Goal: Task Accomplishment & Management: Use online tool/utility

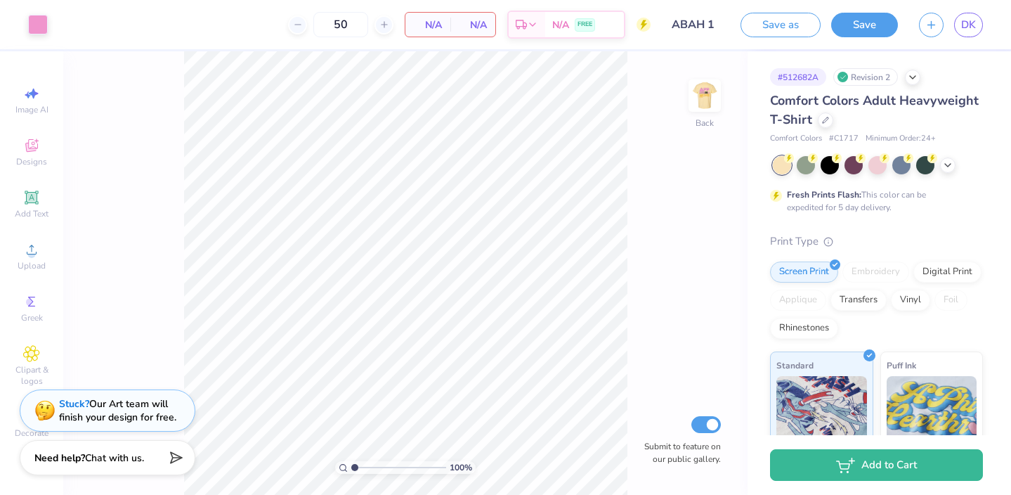
click at [881, 121] on div "Comfort Colors Adult Heavyweight T-Shirt" at bounding box center [876, 110] width 213 height 38
click at [943, 167] on icon at bounding box center [948, 163] width 11 height 11
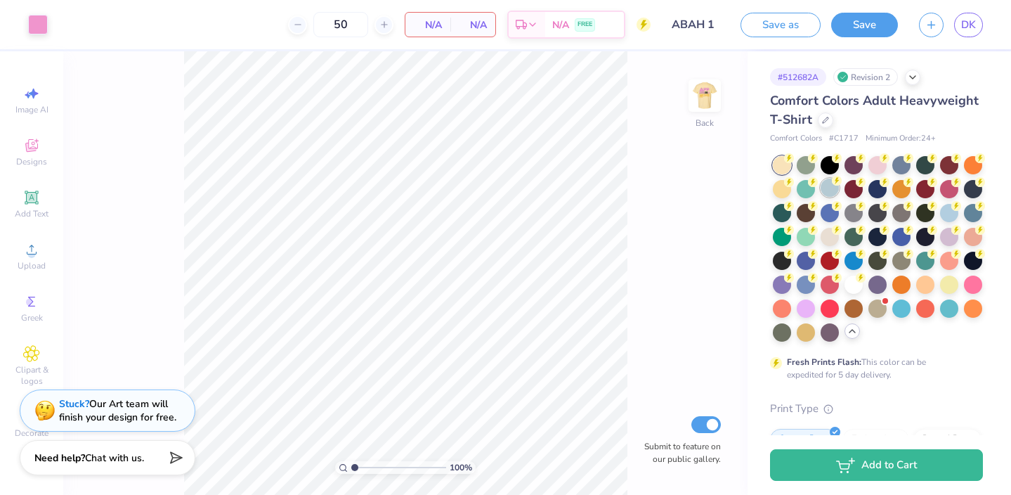
click at [829, 190] on div at bounding box center [830, 188] width 18 height 18
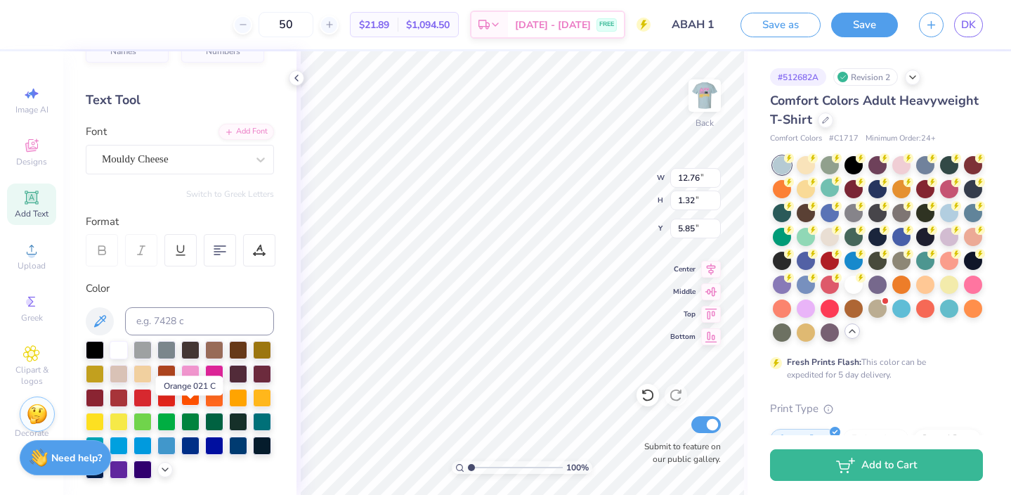
scroll to position [43, 0]
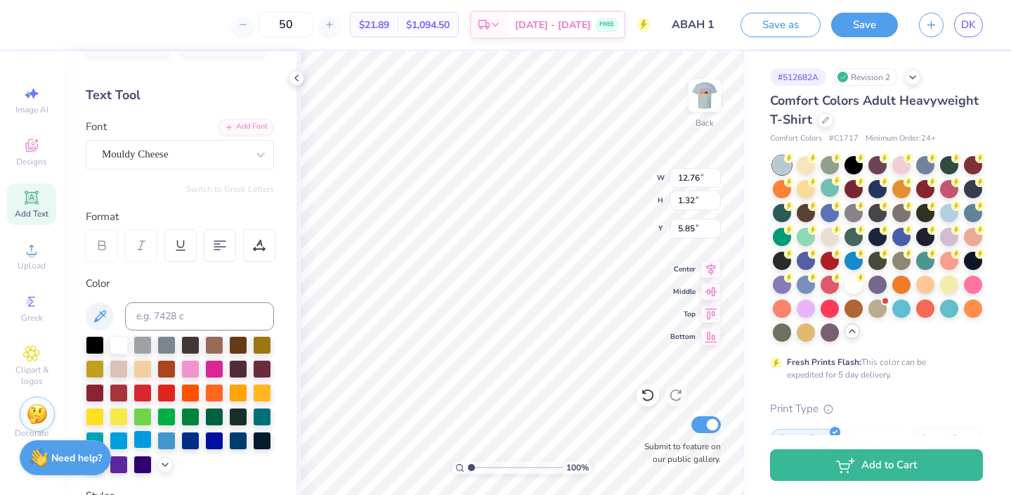
click at [144, 441] on div at bounding box center [143, 439] width 18 height 18
click at [210, 441] on div at bounding box center [214, 439] width 18 height 18
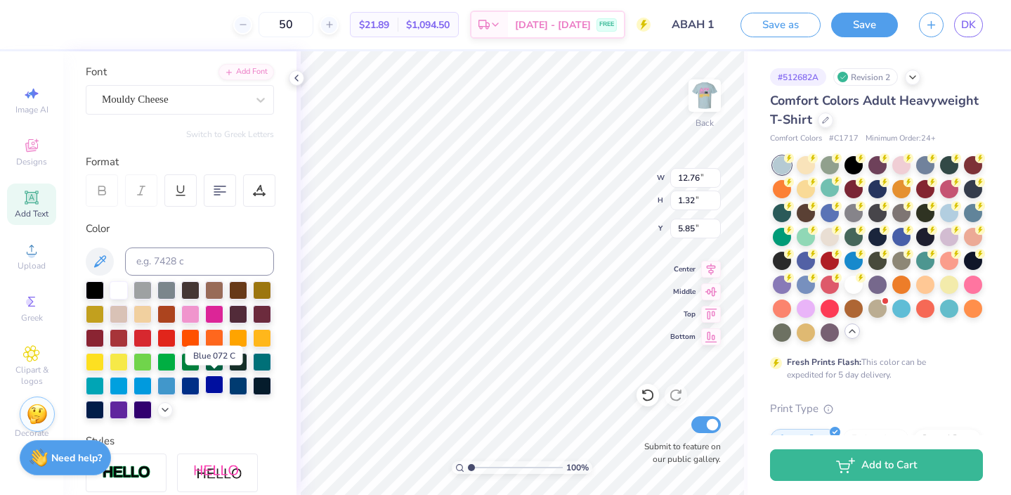
scroll to position [99, 0]
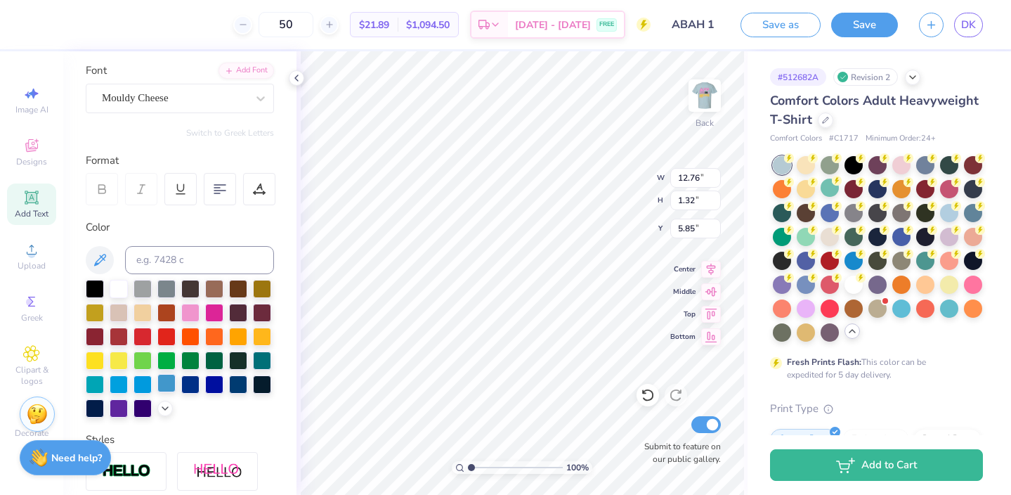
click at [174, 382] on div at bounding box center [166, 383] width 18 height 18
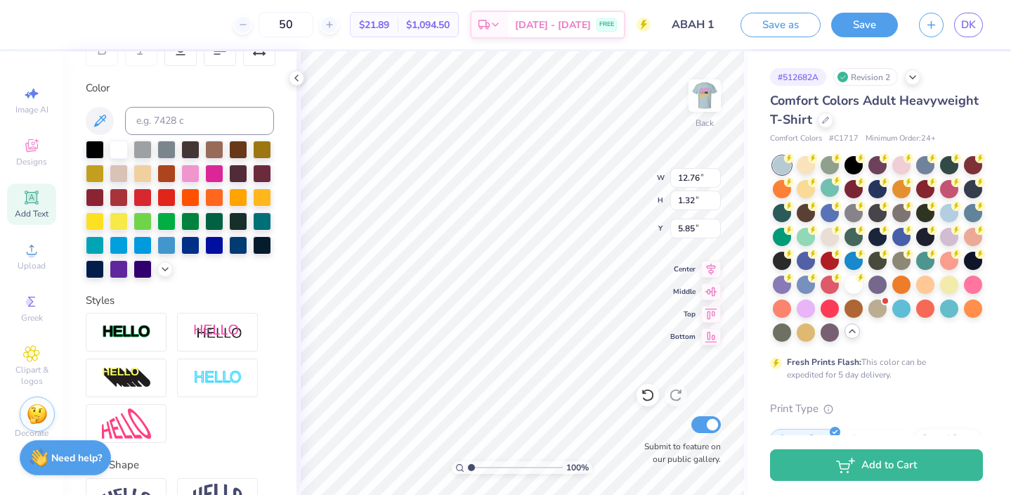
scroll to position [322, 0]
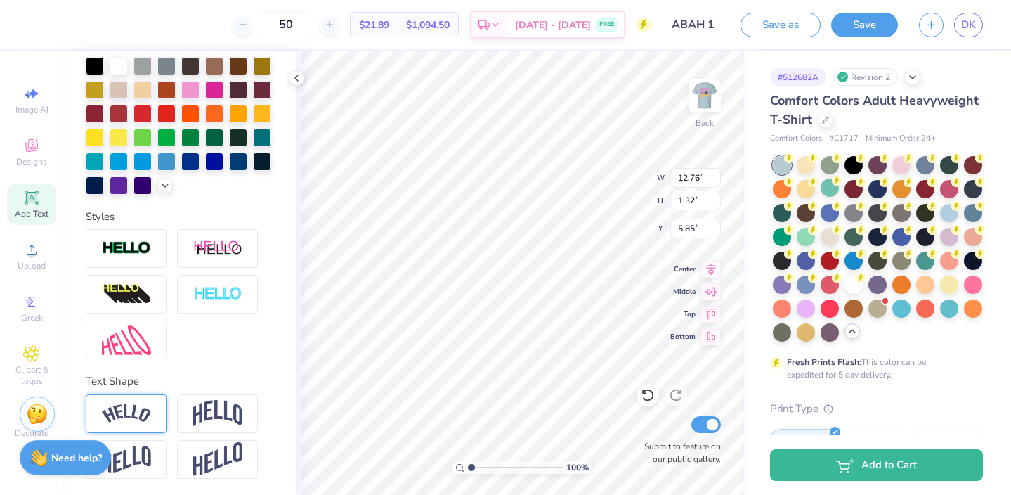
click at [136, 415] on img at bounding box center [126, 413] width 49 height 19
type input "14.10"
type input "3.06"
type input "4.98"
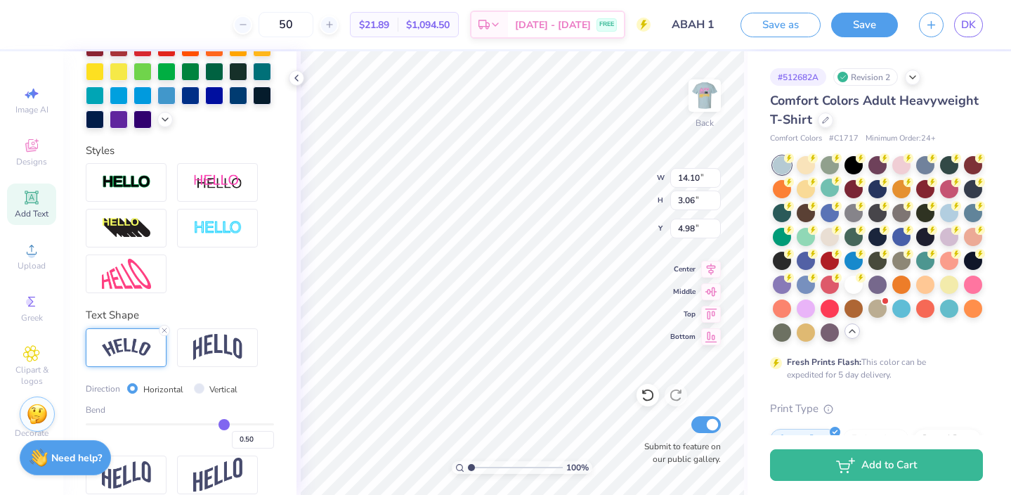
scroll to position [404, 0]
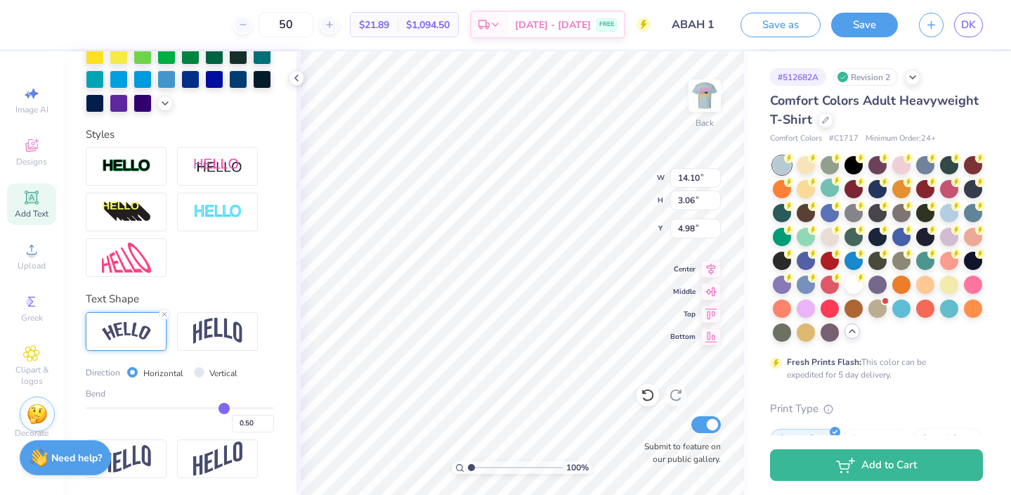
type input "0.48"
type input "0.43"
type input "0.34"
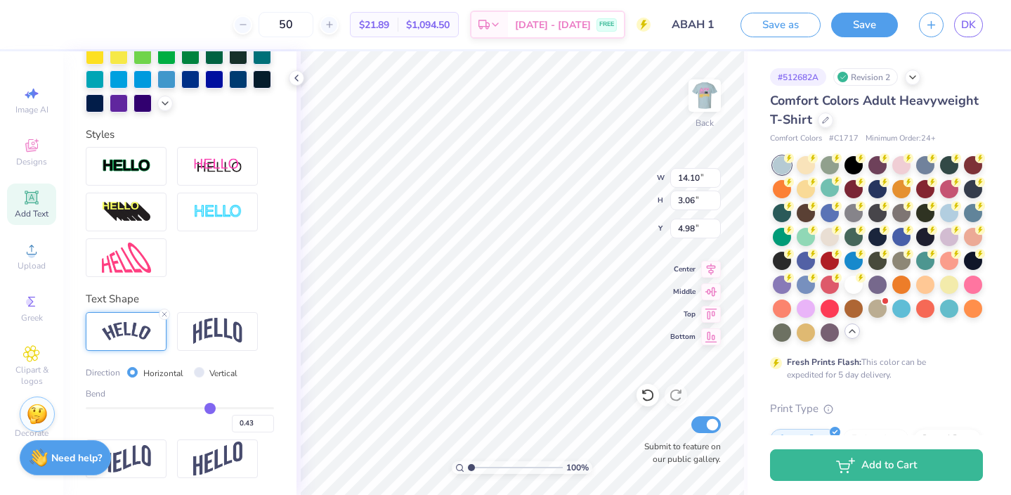
type input "0.34"
type input "0.23"
type input "0.16"
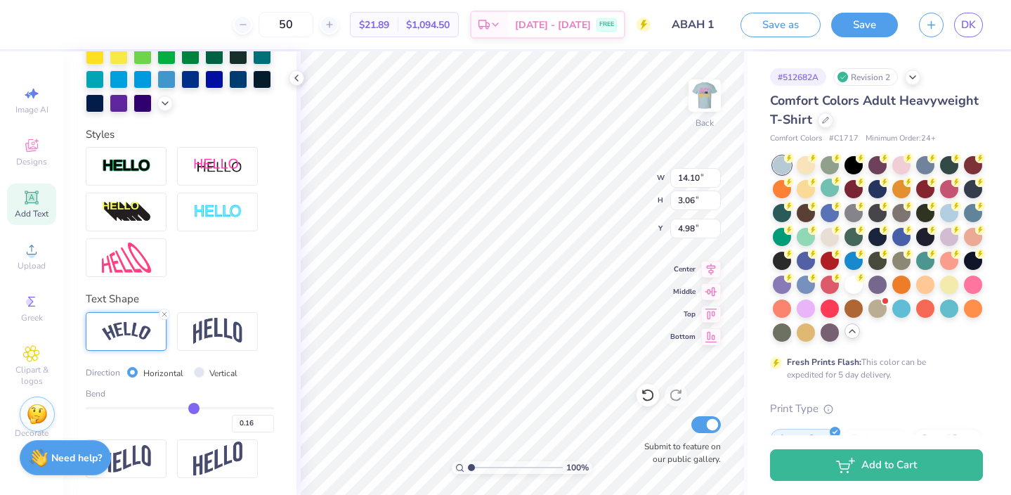
type input "0.02"
type input "-0.02"
type input "-0.05"
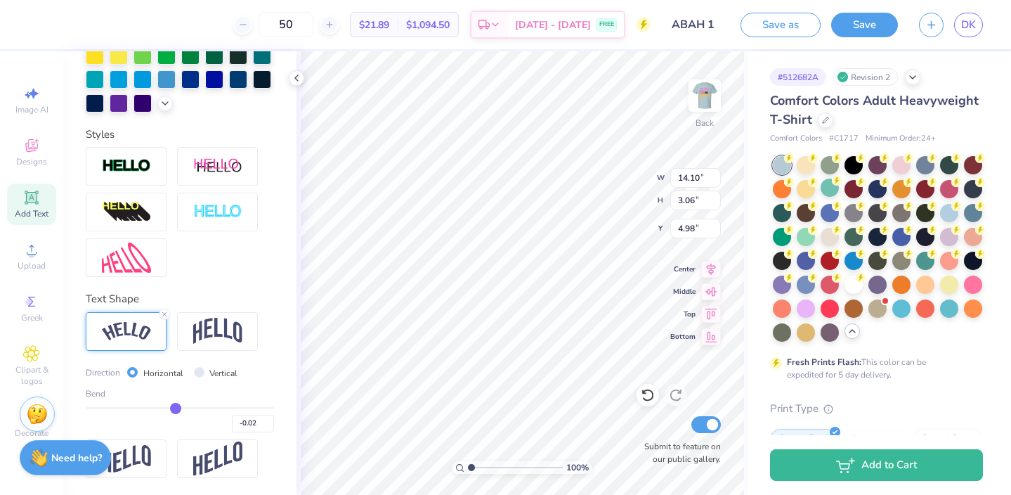
type input "-0.05"
type input "-0.07"
type input "-0.09"
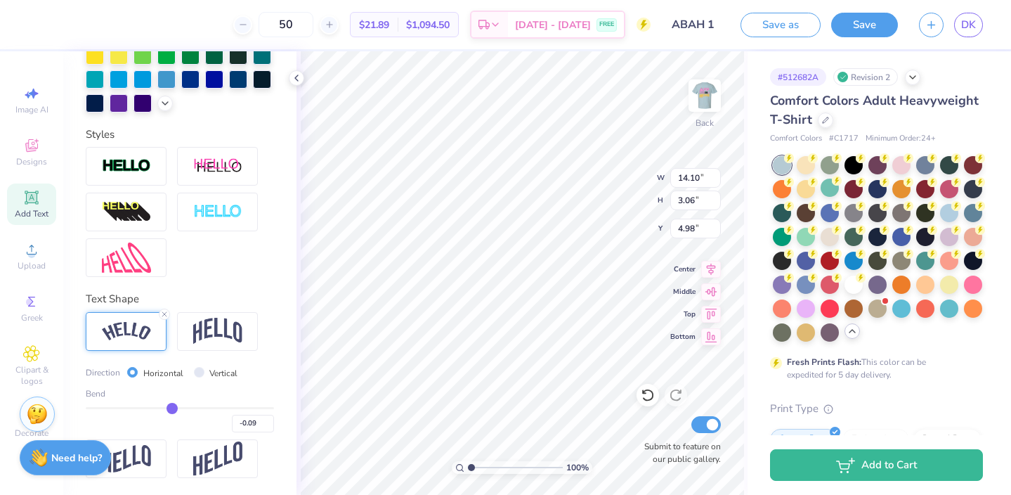
type input "-0.1"
type input "-0.10"
type input "-0.12"
type input "-0.14"
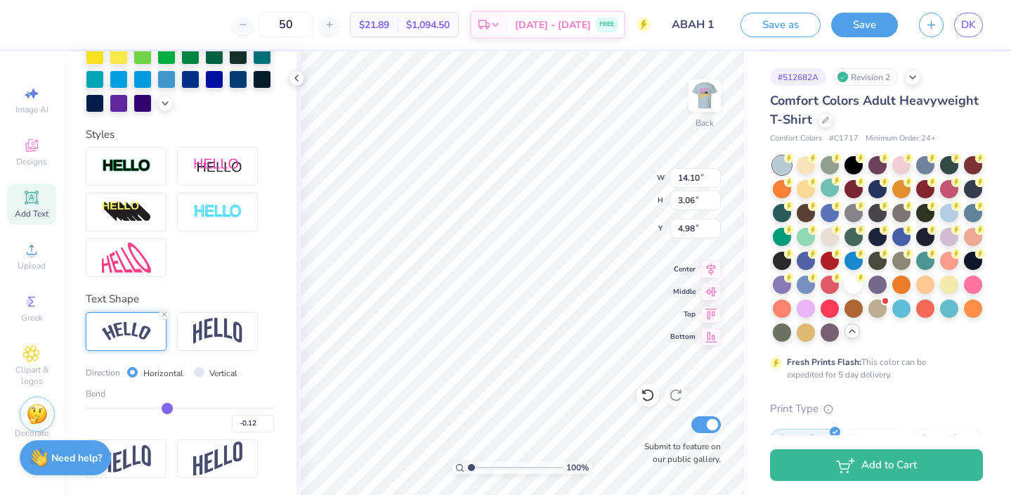
type input "-0.14"
type input "-0.17"
type input "-0.18"
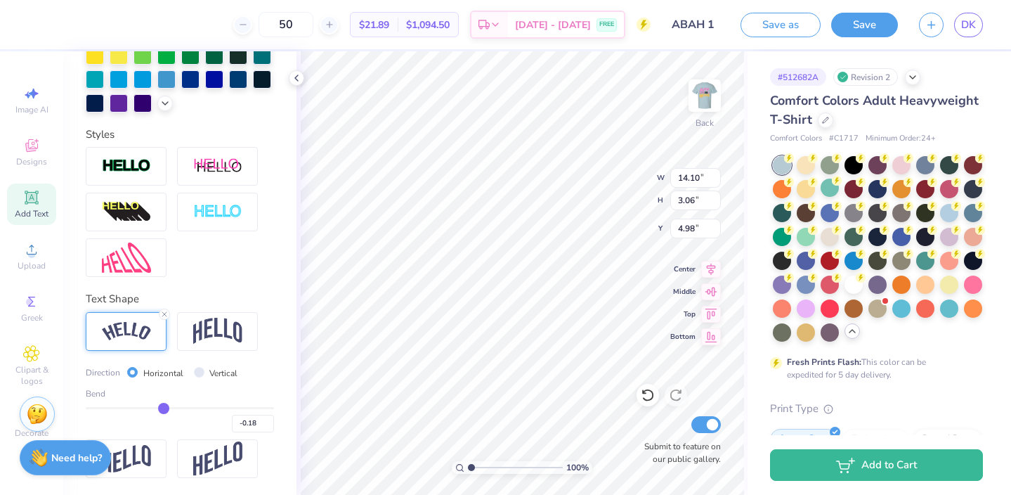
type input "-0.2"
type input "-0.20"
type input "-0.21"
type input "-0.22"
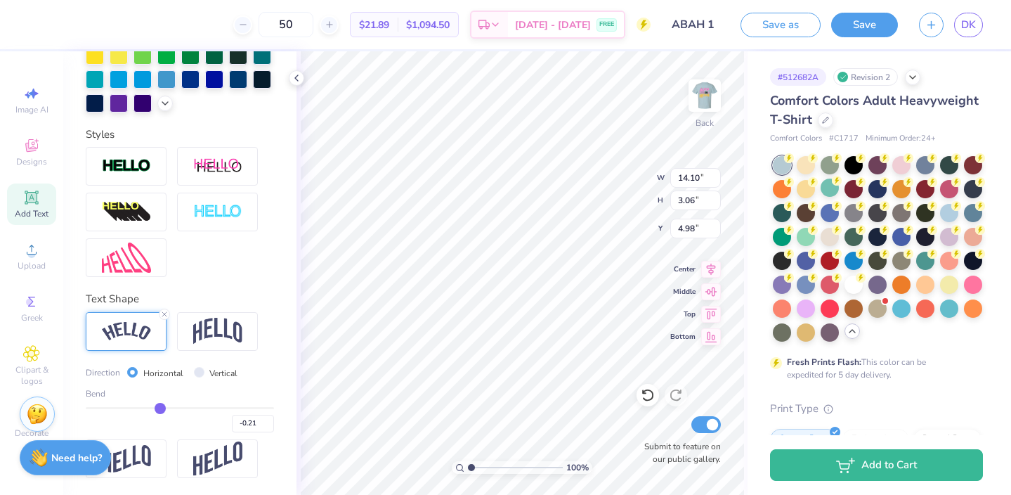
type input "-0.22"
drag, startPoint x: 223, startPoint y: 411, endPoint x: 160, endPoint y: 411, distance: 62.6
type input "-0.22"
click at [160, 409] on input "range" at bounding box center [180, 408] width 188 height 2
type input "13.55"
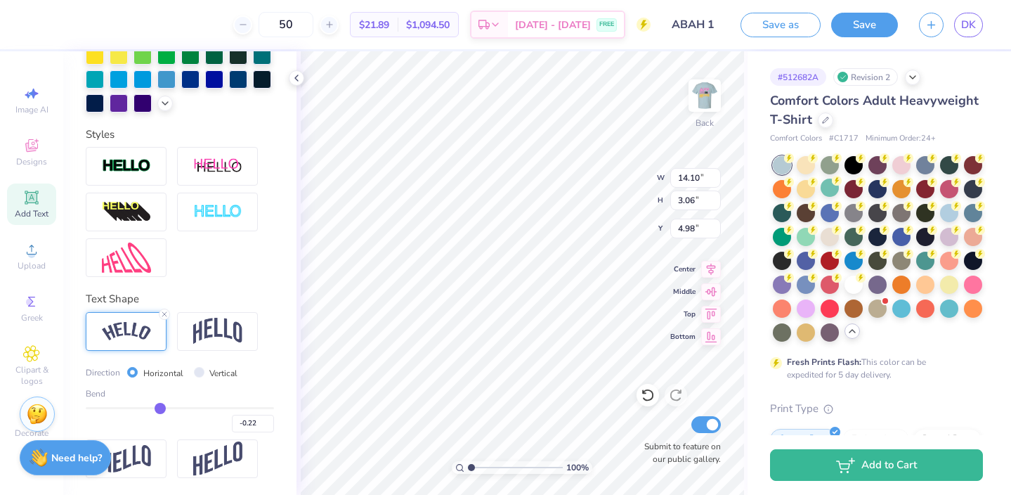
type input "1.64"
type input "5.69"
type input "-0.28"
type input "-0.29"
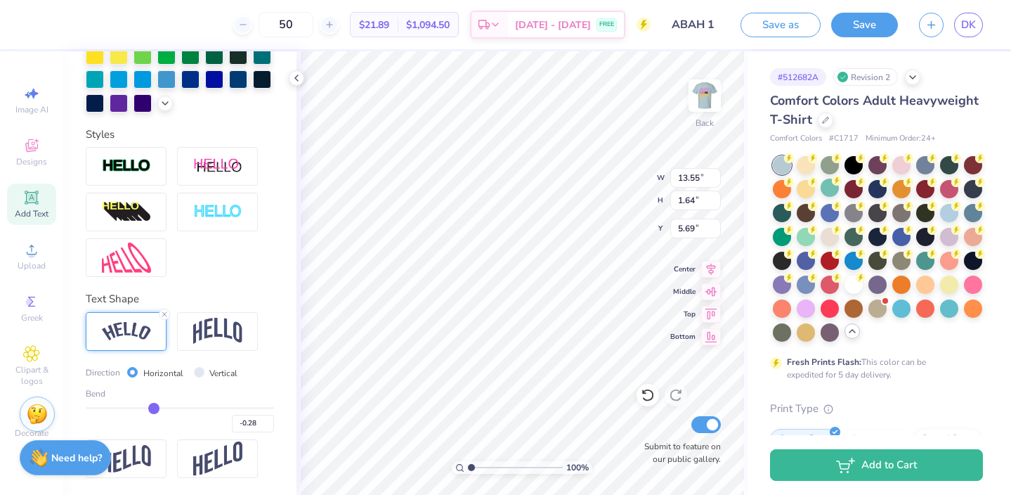
type input "-0.29"
type input "-0.3"
type input "-0.30"
type input "-0.31"
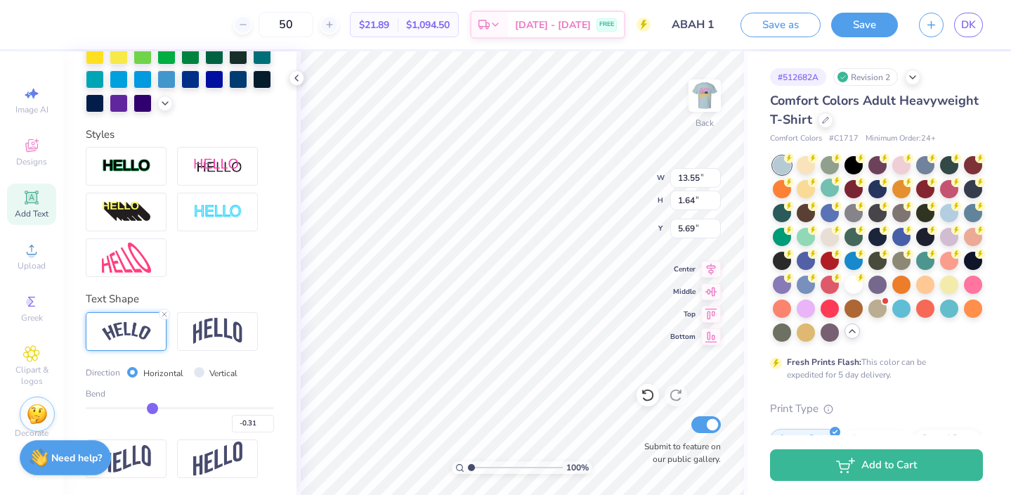
type input "-0.32"
type input "-0.36"
type input "-0.38"
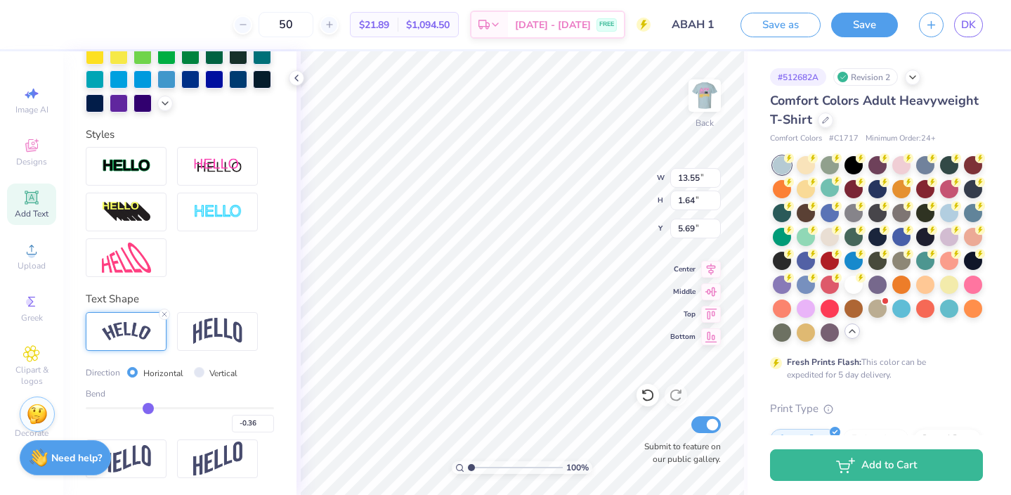
type input "-0.38"
type input "-0.4"
type input "-0.40"
type input "-0.42"
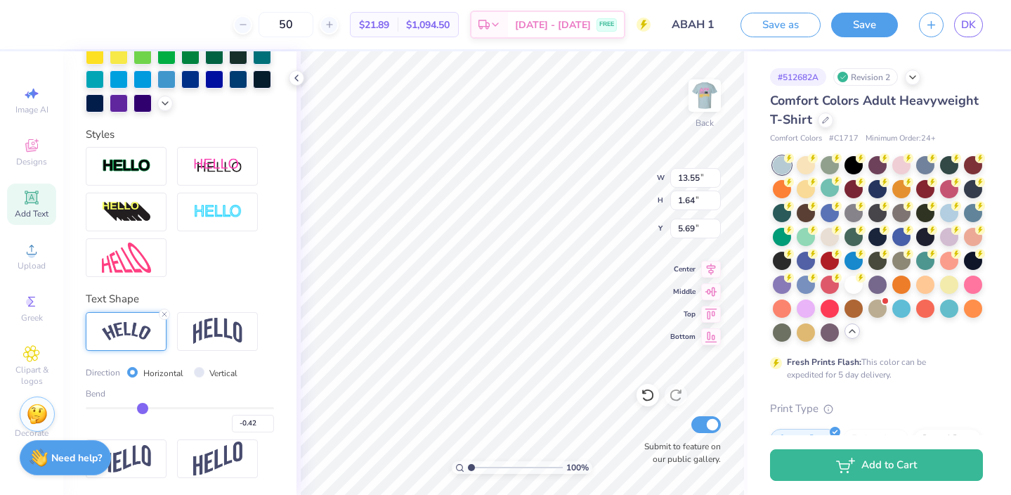
type input "-0.44"
type input "-0.45"
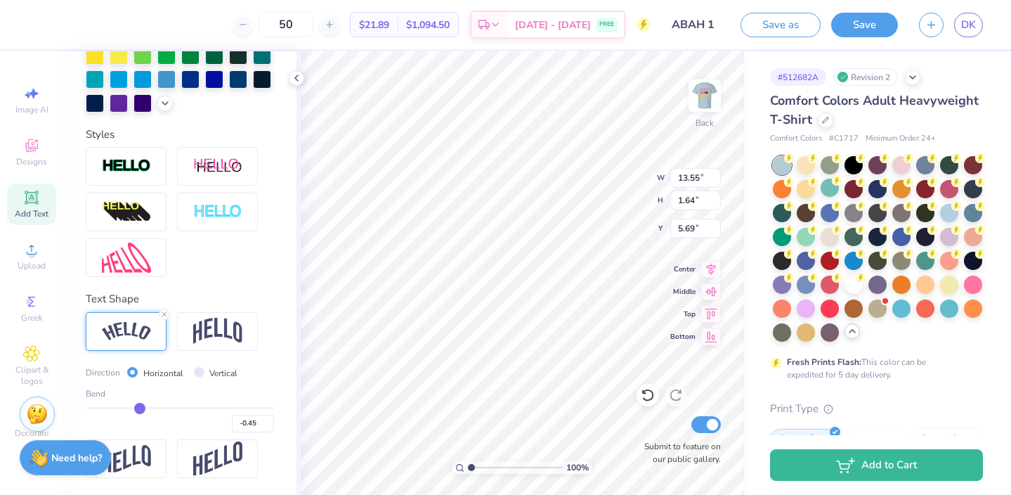
drag, startPoint x: 155, startPoint y: 408, endPoint x: 139, endPoint y: 408, distance: 15.5
click at [139, 408] on input "range" at bounding box center [180, 408] width 188 height 2
type input "14.17"
type input "2.74"
type input "5.14"
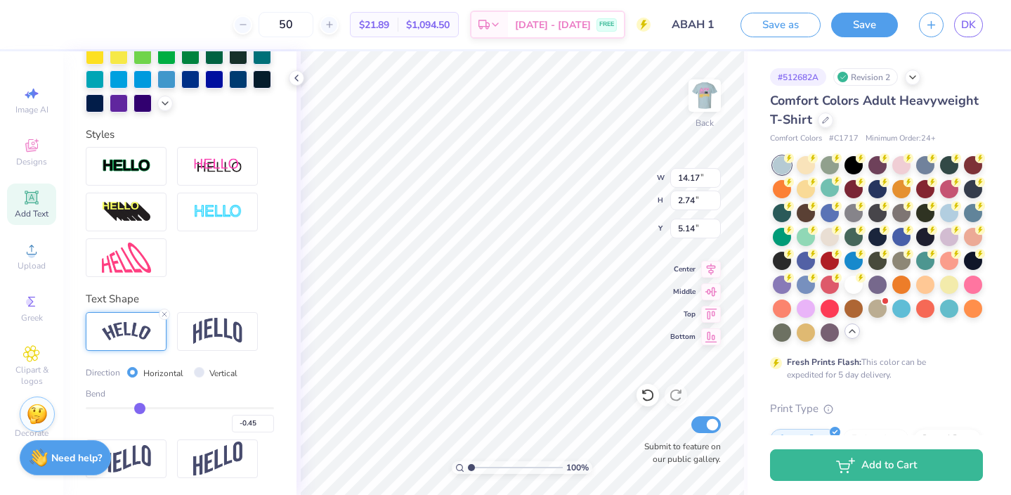
type input "-0.44"
type input "-0.43"
type input "-0.42"
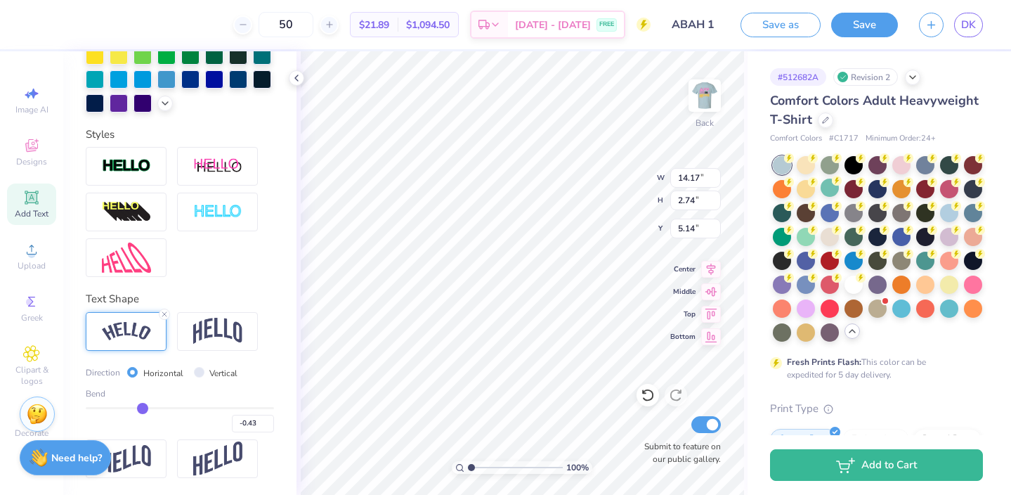
type input "-0.42"
type input "-0.4"
type input "-0.40"
type input "-0.38"
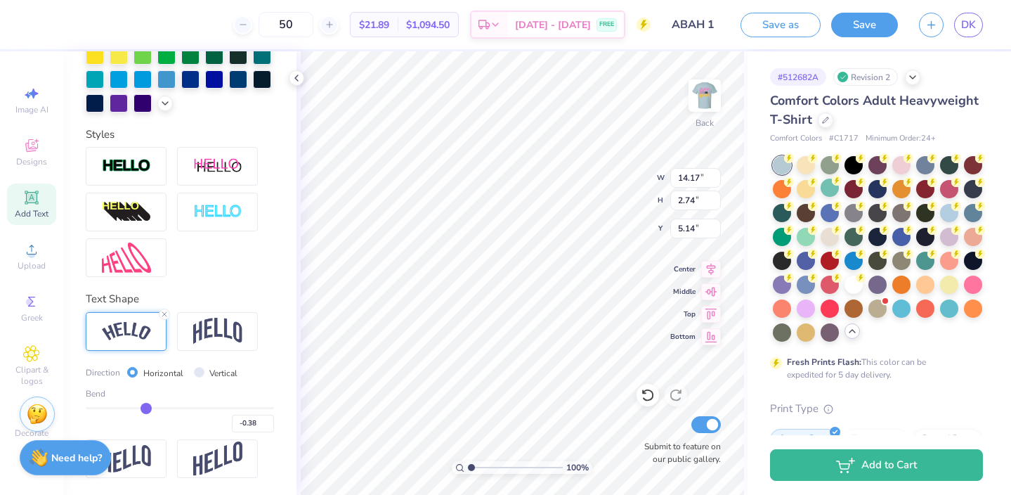
type input "-0.37"
type input "-0.35"
type input "-0.34"
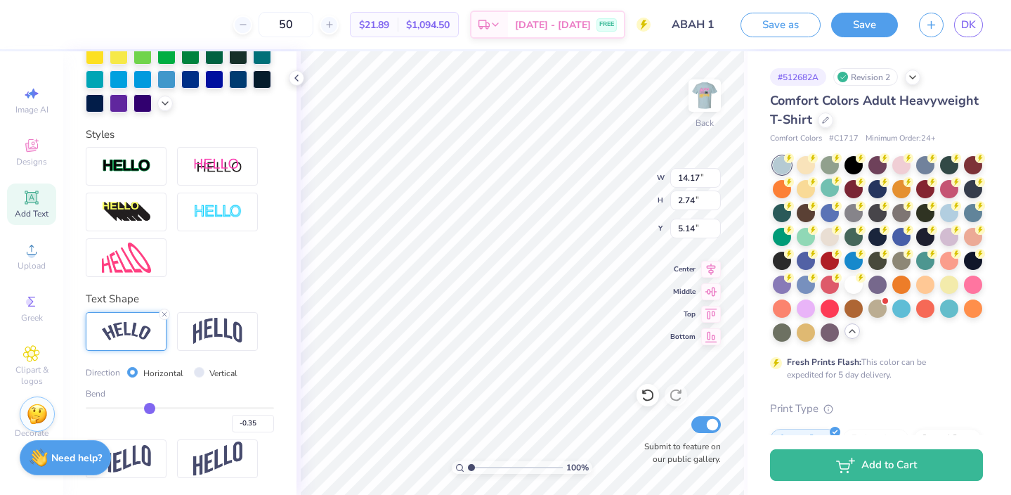
type input "-0.34"
drag, startPoint x: 139, startPoint y: 408, endPoint x: 149, endPoint y: 408, distance: 9.8
type input "-0.34"
click at [149, 408] on input "range" at bounding box center [180, 408] width 188 height 2
type input "13.84"
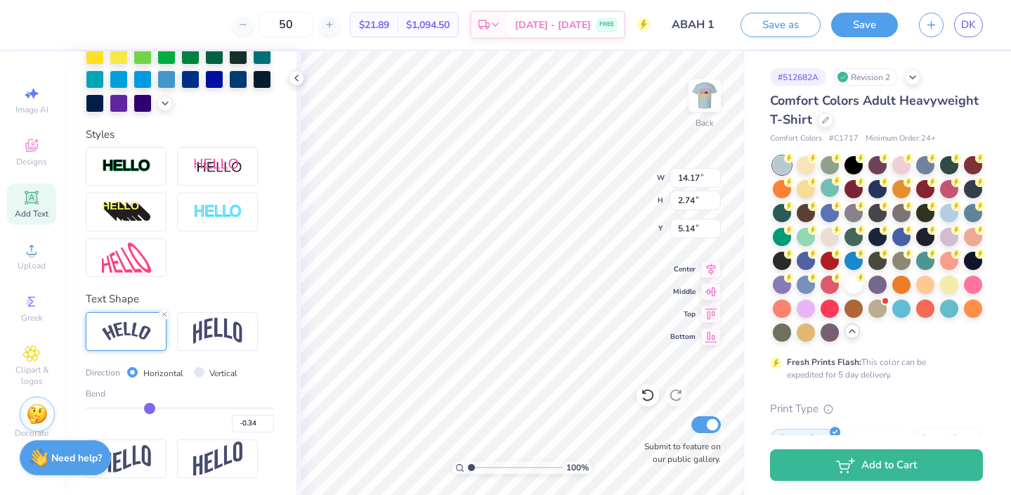
type input "2.11"
type input "5.45"
click at [706, 96] on img at bounding box center [705, 95] width 56 height 56
click at [60, 28] on div at bounding box center [63, 23] width 20 height 20
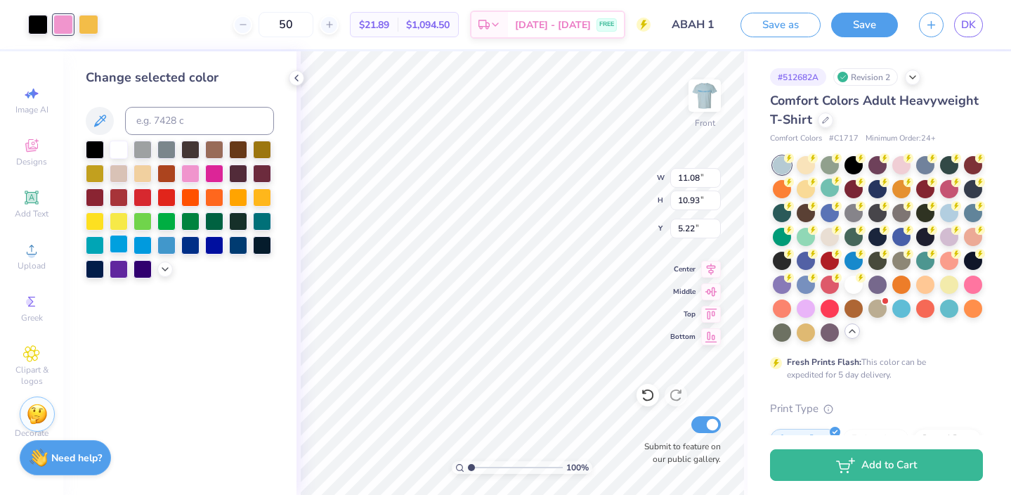
click at [122, 242] on div at bounding box center [119, 244] width 18 height 18
click at [141, 242] on div at bounding box center [143, 244] width 18 height 18
click at [36, 26] on div at bounding box center [38, 23] width 20 height 20
click at [140, 246] on div at bounding box center [143, 244] width 18 height 18
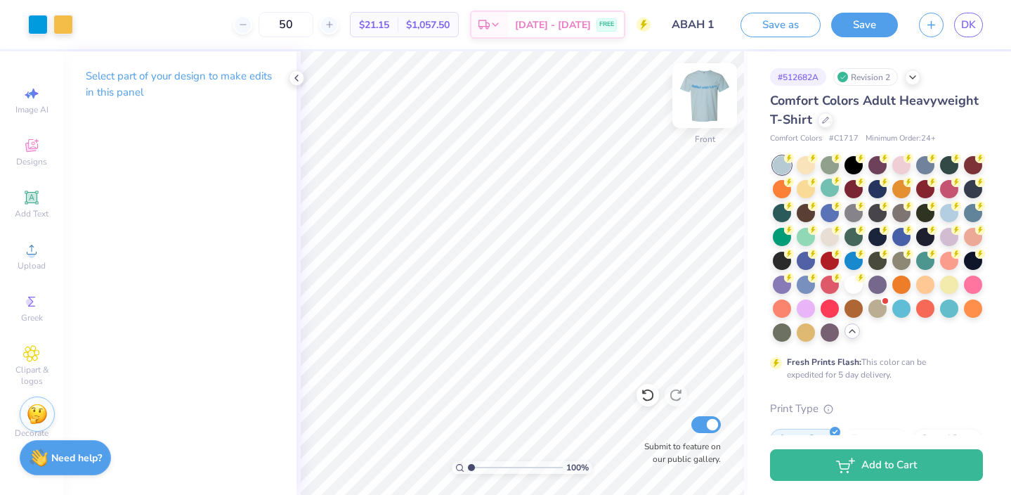
click at [710, 110] on img at bounding box center [705, 95] width 56 height 56
click at [972, 290] on div at bounding box center [973, 283] width 18 height 18
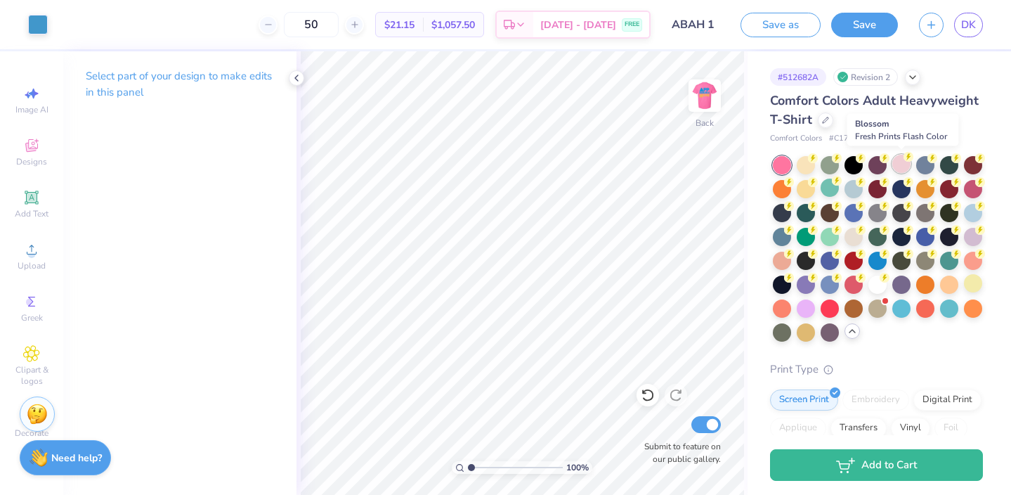
click at [893, 164] on div at bounding box center [902, 164] width 18 height 18
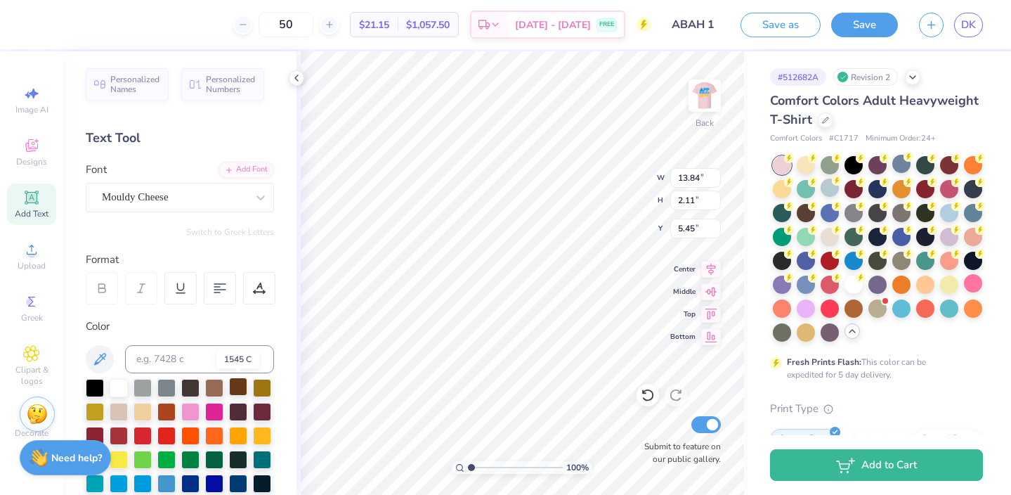
scroll to position [26, 0]
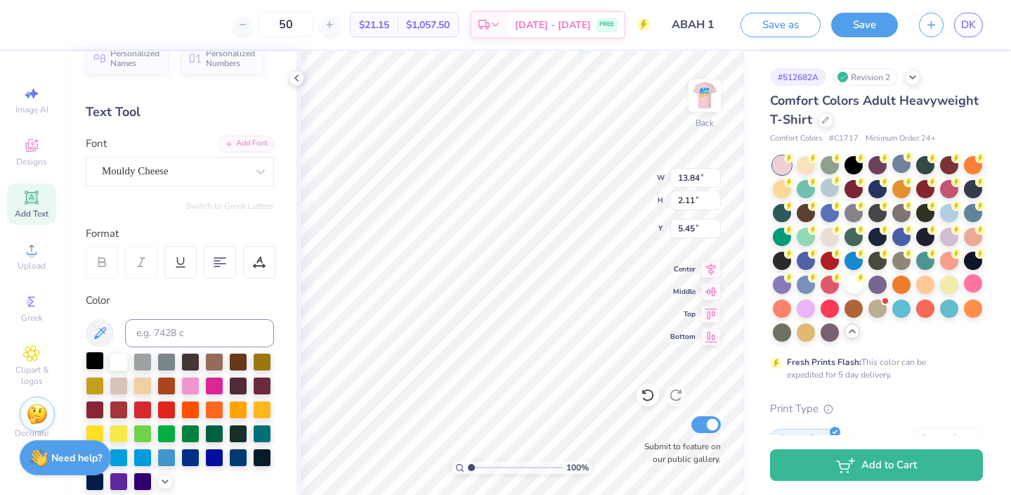
click at [91, 358] on div at bounding box center [95, 360] width 18 height 18
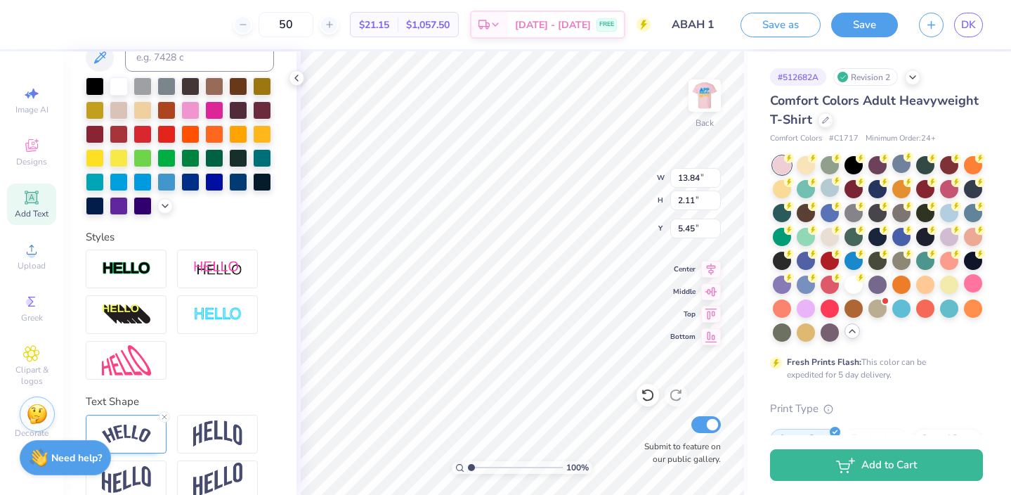
scroll to position [322, 0]
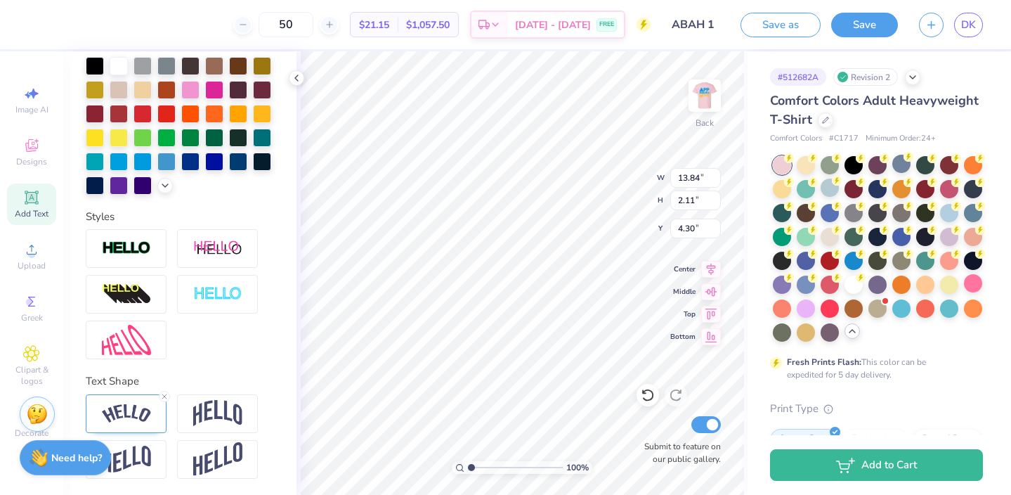
type input "4.30"
click at [706, 93] on img at bounding box center [705, 95] width 56 height 56
click at [40, 25] on div at bounding box center [38, 23] width 20 height 20
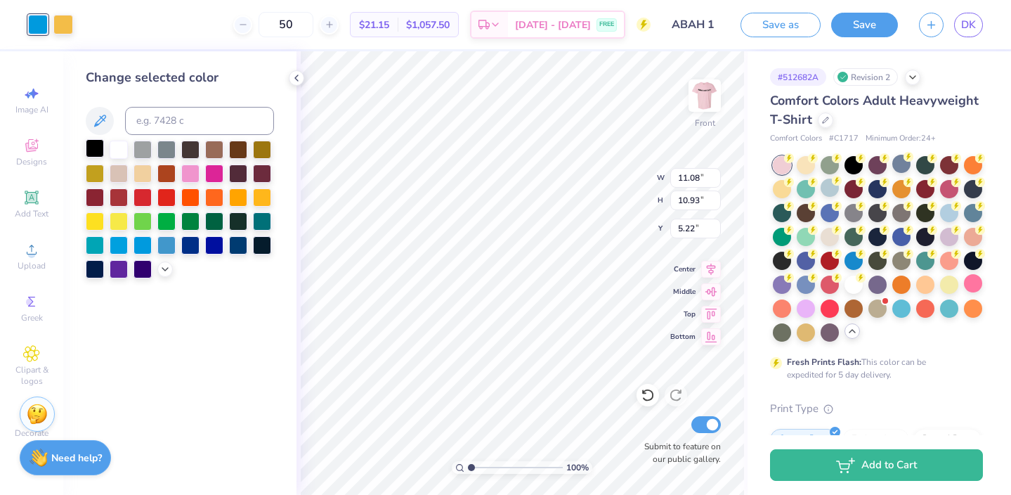
click at [95, 152] on div at bounding box center [95, 148] width 18 height 18
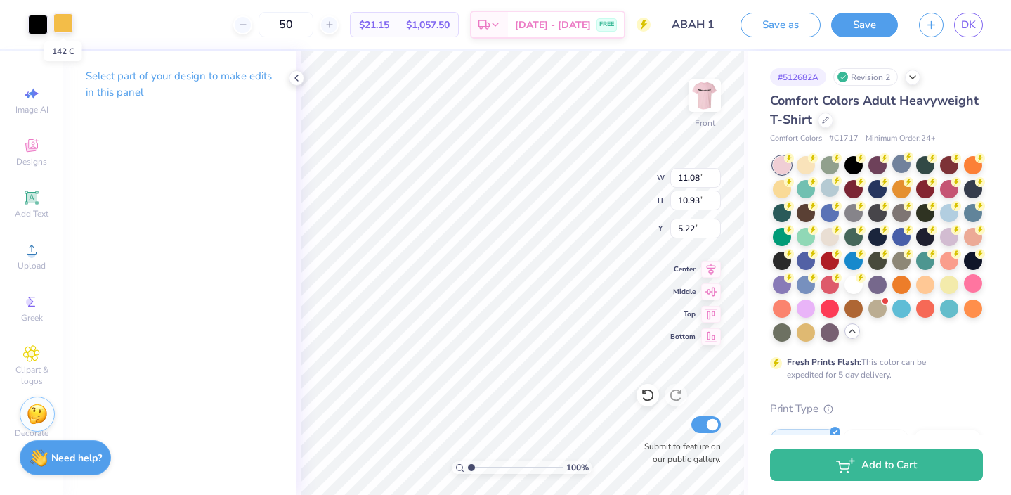
click at [62, 29] on div at bounding box center [63, 23] width 20 height 20
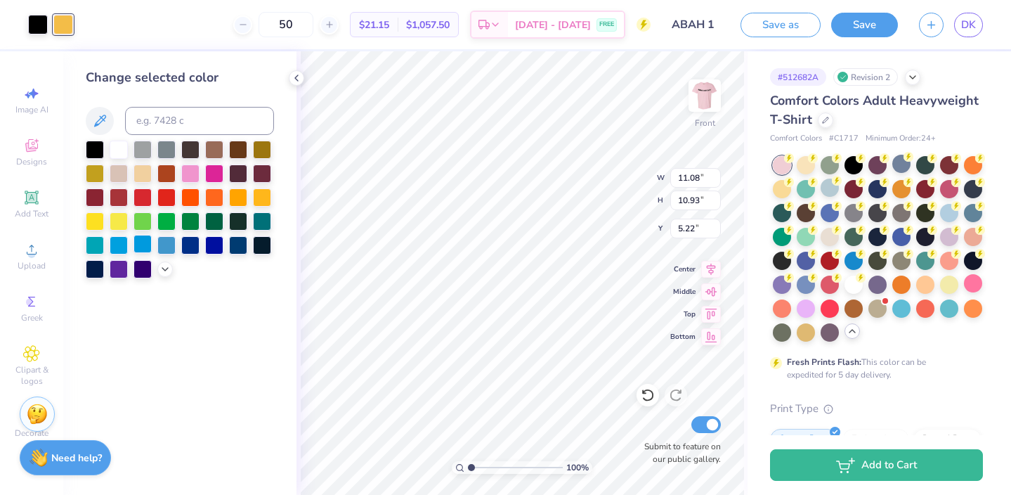
click at [141, 245] on div at bounding box center [143, 244] width 18 height 18
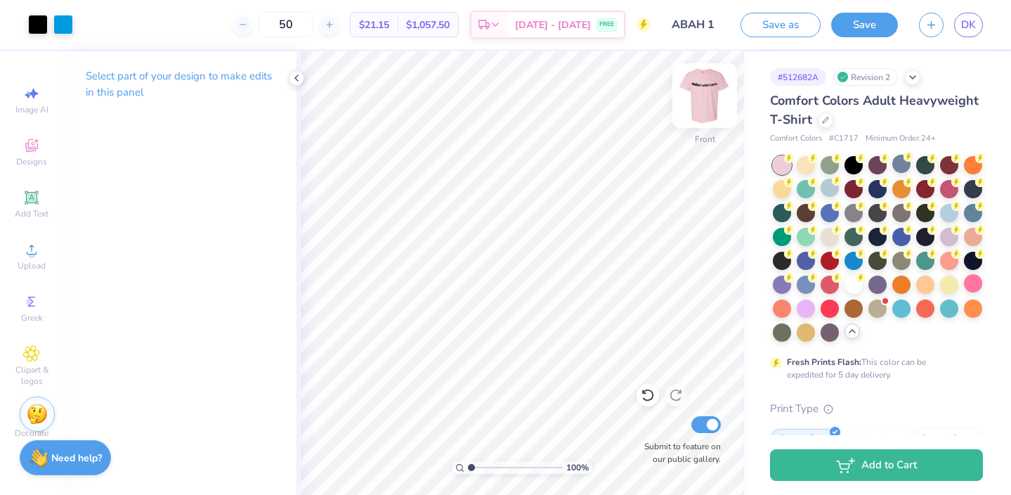
click at [705, 100] on img at bounding box center [705, 95] width 56 height 56
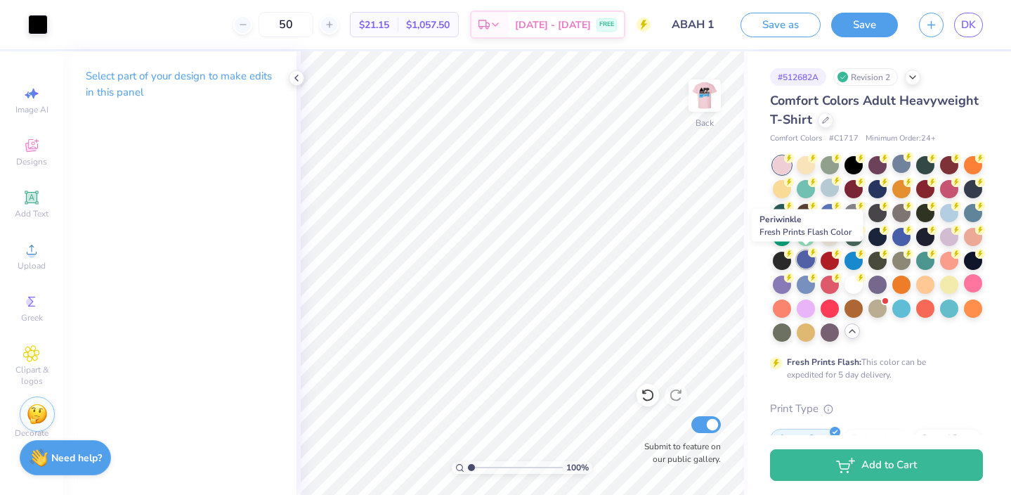
click at [810, 261] on div at bounding box center [806, 259] width 18 height 18
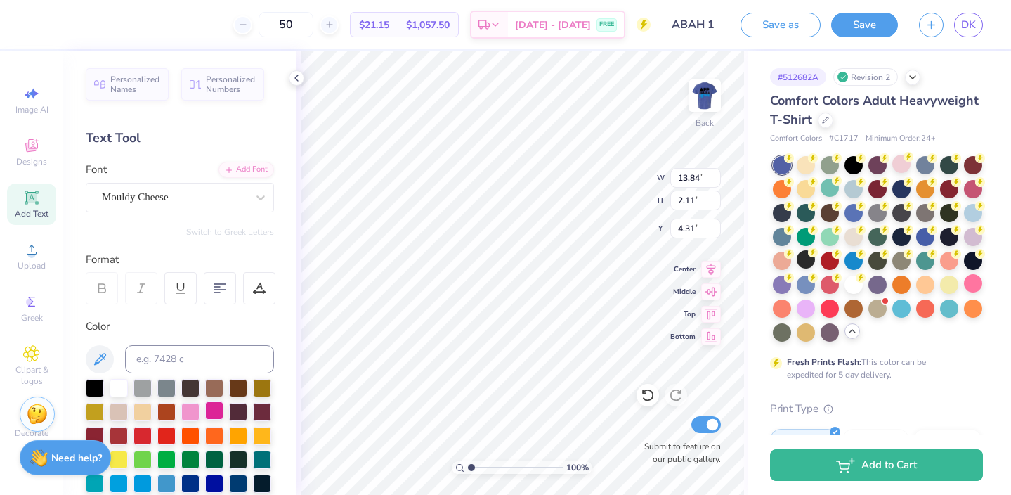
click at [208, 411] on div at bounding box center [214, 410] width 18 height 18
click at [702, 103] on img at bounding box center [705, 95] width 56 height 56
click at [38, 27] on div at bounding box center [38, 23] width 20 height 20
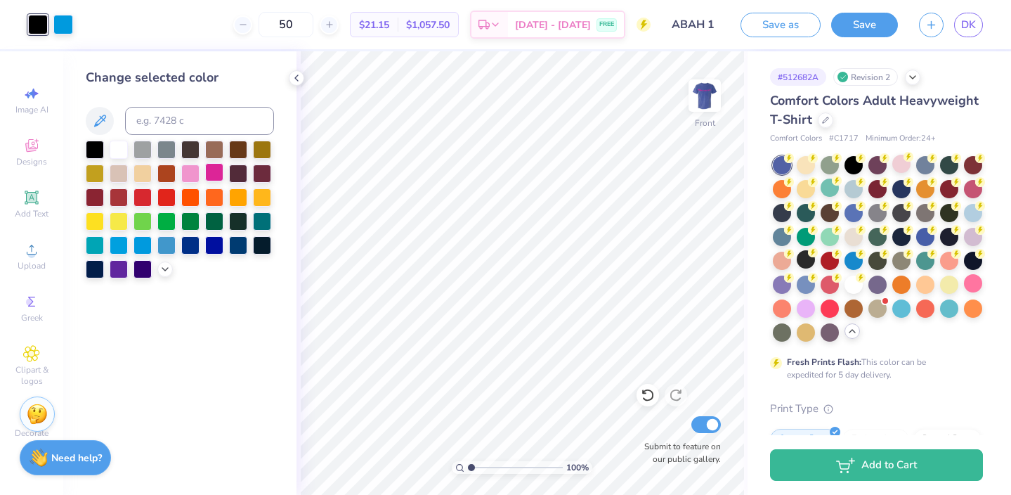
click at [214, 174] on div at bounding box center [214, 172] width 18 height 18
click at [63, 20] on div at bounding box center [63, 23] width 20 height 20
click at [261, 197] on div at bounding box center [262, 196] width 18 height 18
click at [709, 98] on img at bounding box center [705, 95] width 56 height 56
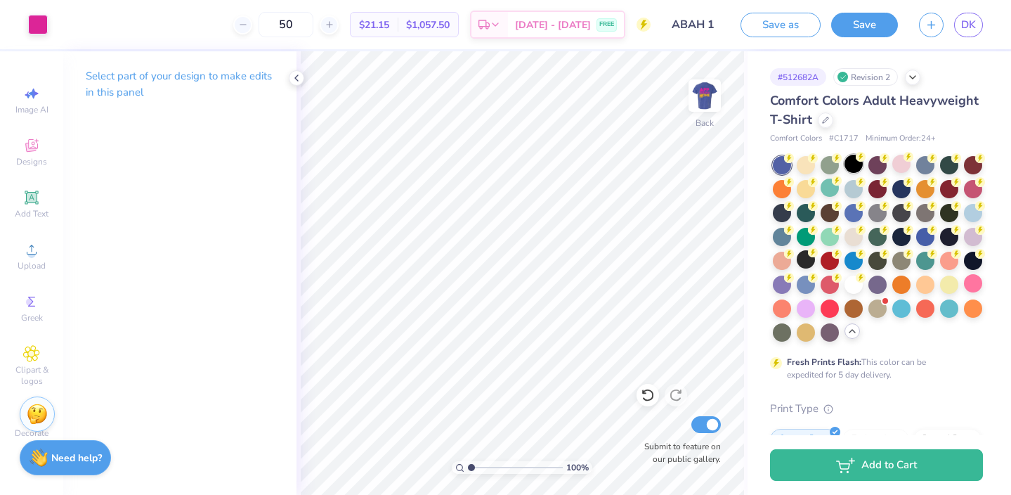
click at [848, 160] on div at bounding box center [854, 164] width 18 height 18
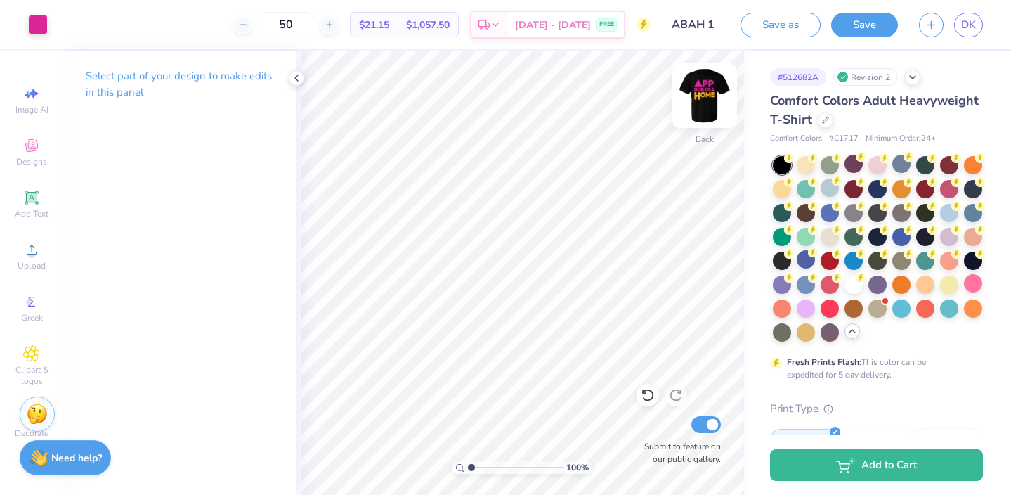
click at [711, 93] on img at bounding box center [705, 95] width 56 height 56
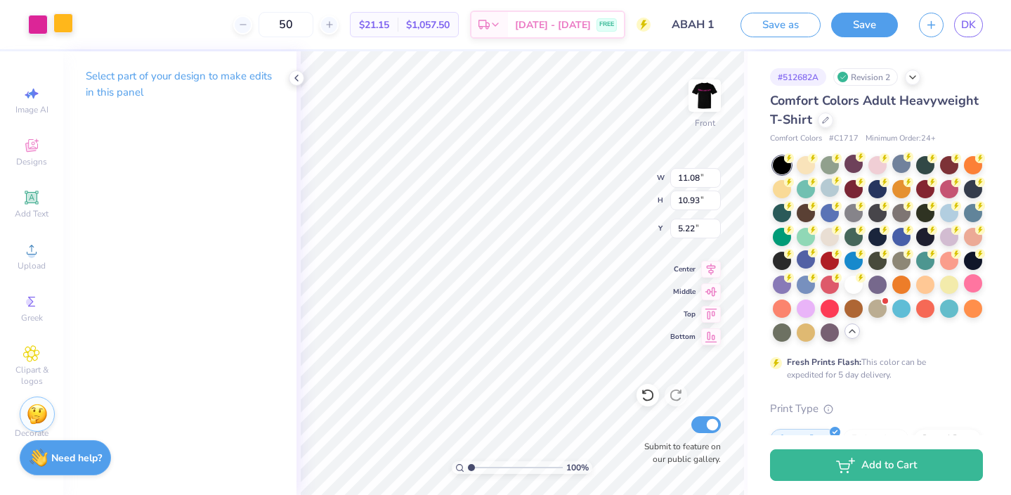
click at [68, 21] on div at bounding box center [63, 23] width 20 height 20
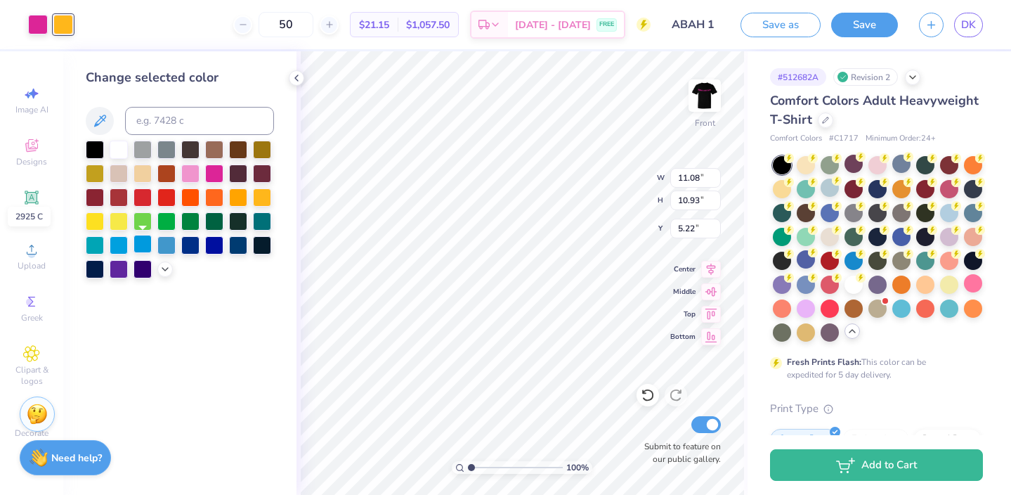
click at [146, 248] on div at bounding box center [143, 244] width 18 height 18
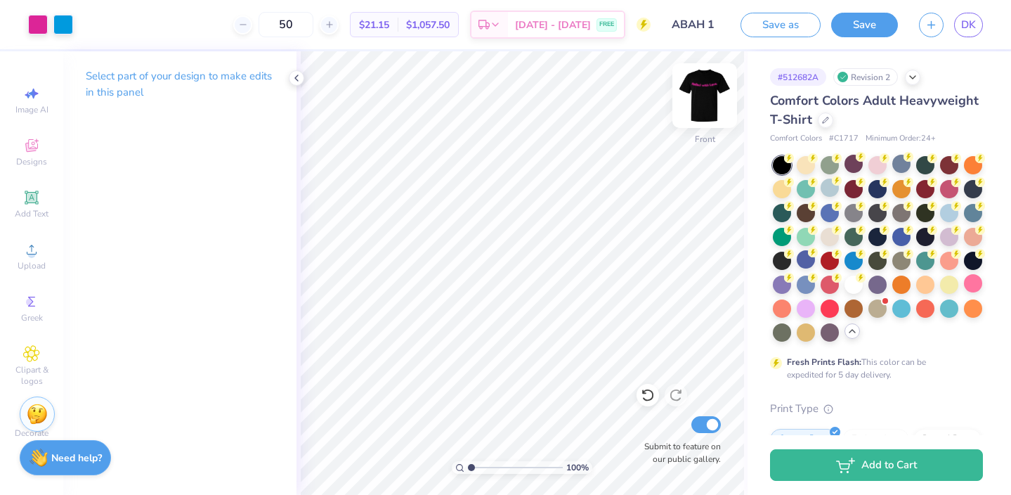
click at [710, 108] on img at bounding box center [705, 95] width 56 height 56
click at [800, 169] on div at bounding box center [806, 164] width 18 height 18
click at [710, 105] on img at bounding box center [705, 95] width 56 height 56
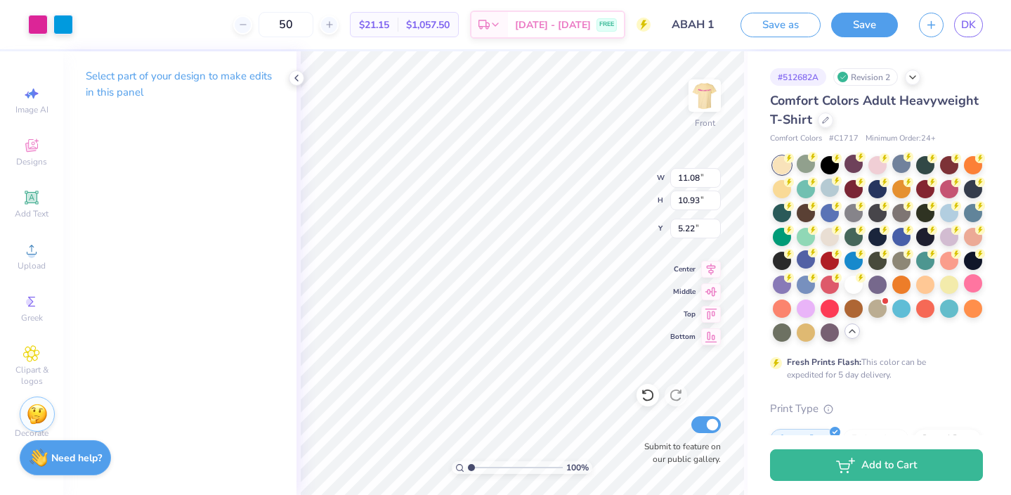
type input "5.24"
click at [59, 18] on div at bounding box center [63, 23] width 20 height 20
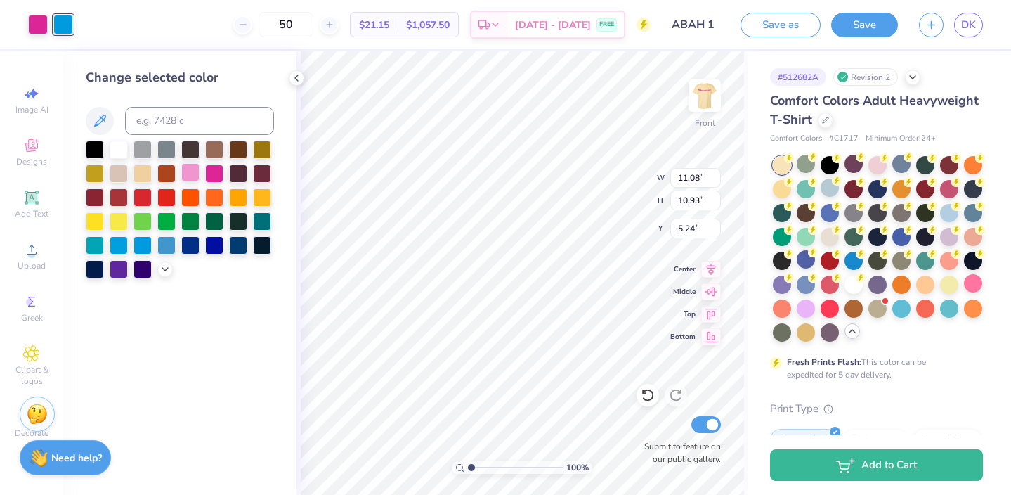
click at [190, 171] on div at bounding box center [190, 172] width 18 height 18
click at [92, 146] on div at bounding box center [95, 148] width 18 height 18
